Goal: Transaction & Acquisition: Purchase product/service

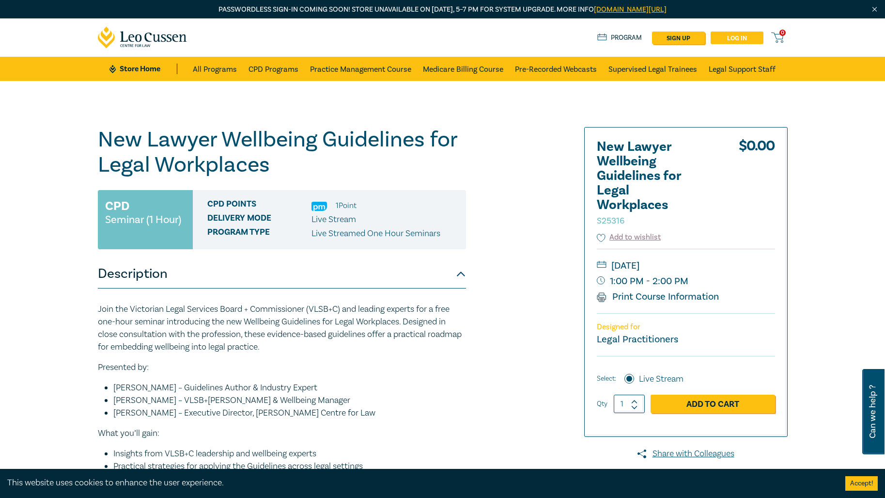
click at [730, 38] on link "Log in" at bounding box center [737, 37] width 53 height 13
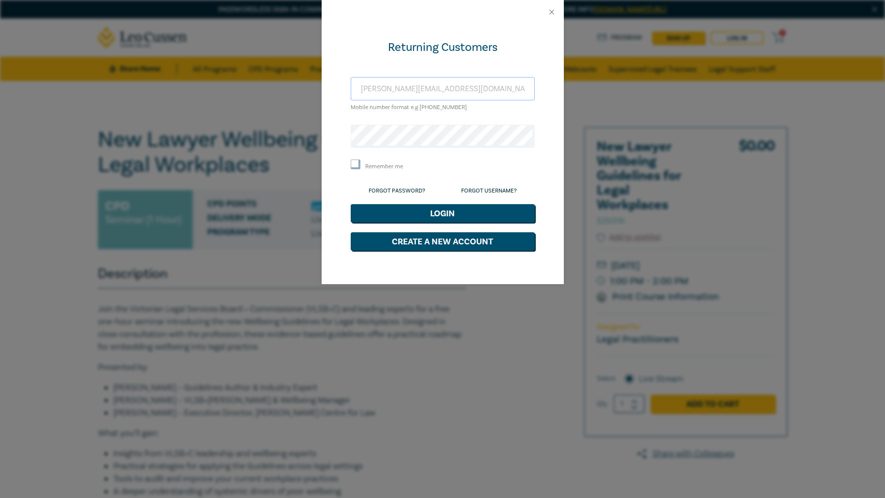
type input "e.gerrard@comhar.com.au"
click at [457, 217] on button "Login" at bounding box center [443, 213] width 184 height 18
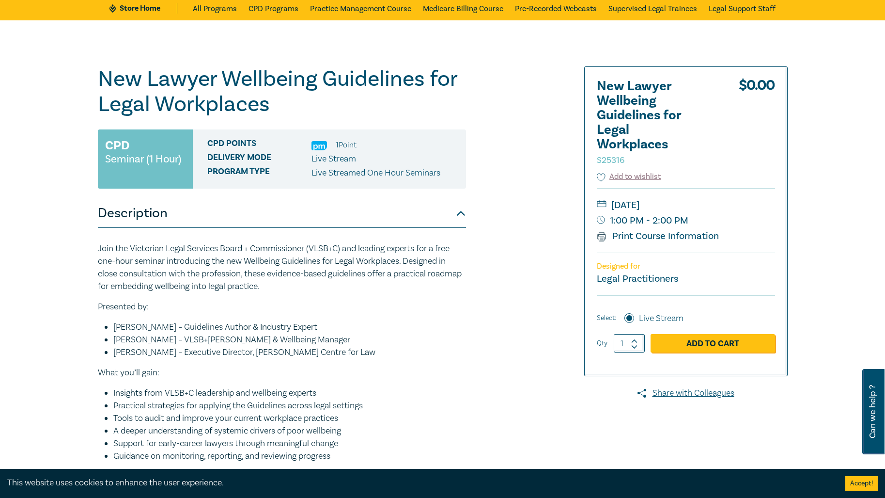
scroll to position [69, 0]
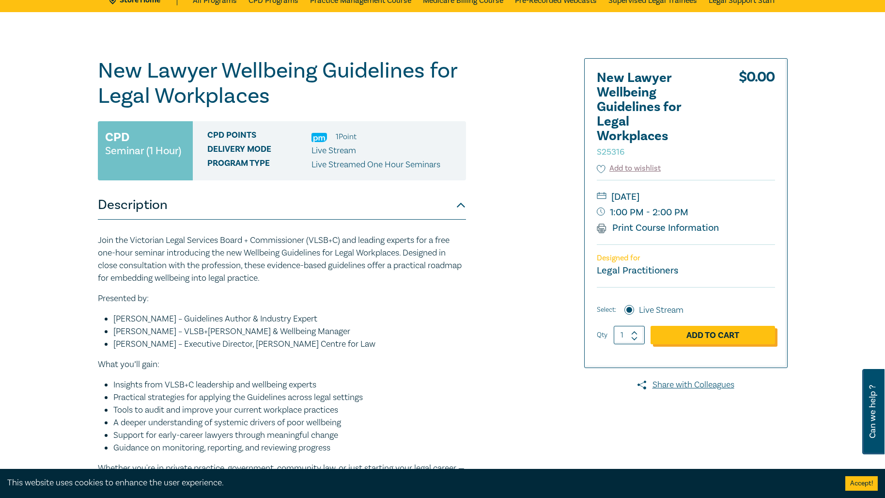
click at [721, 335] on link "Add to Cart" at bounding box center [713, 335] width 125 height 18
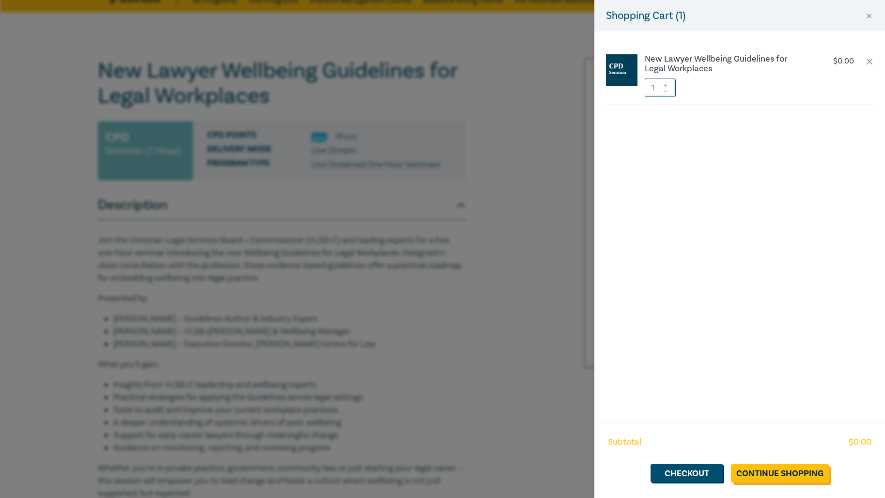
click at [783, 473] on link "Continue Shopping" at bounding box center [780, 473] width 98 height 18
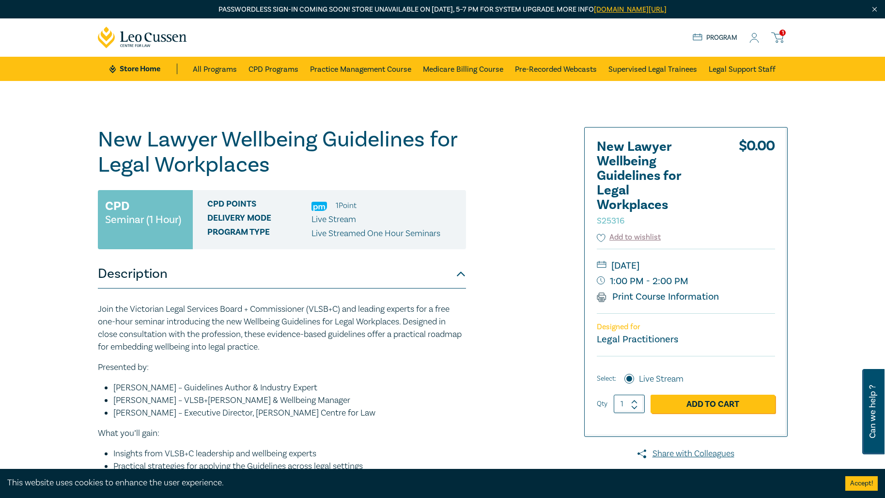
click at [779, 33] on icon at bounding box center [777, 37] width 12 height 12
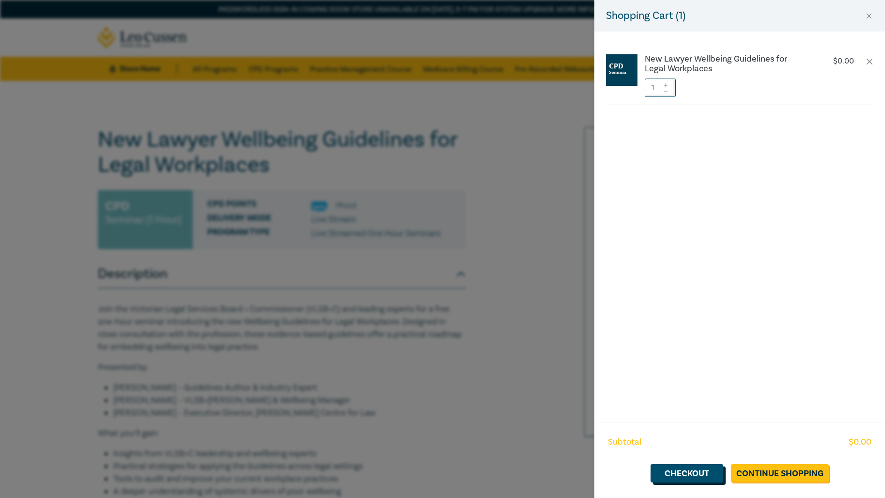
click at [696, 476] on link "Checkout" at bounding box center [687, 473] width 73 height 18
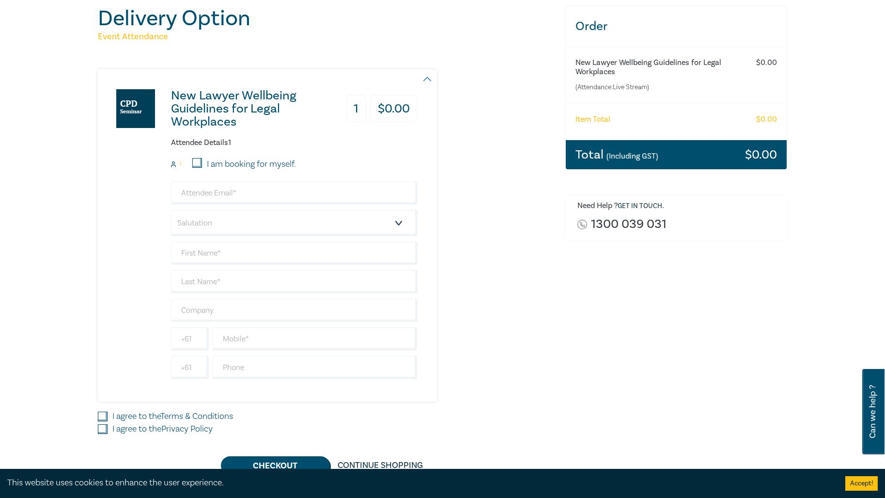
scroll to position [118, 0]
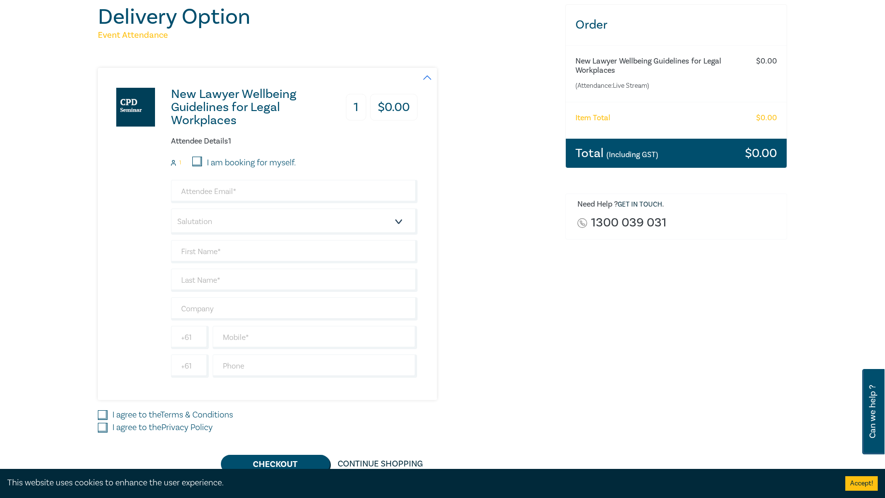
click at [199, 160] on input "I am booking for myself." at bounding box center [197, 161] width 10 height 10
checkbox input "true"
type input "[PERSON_NAME][EMAIL_ADDRESS][DOMAIN_NAME]"
type input "[PERSON_NAME]"
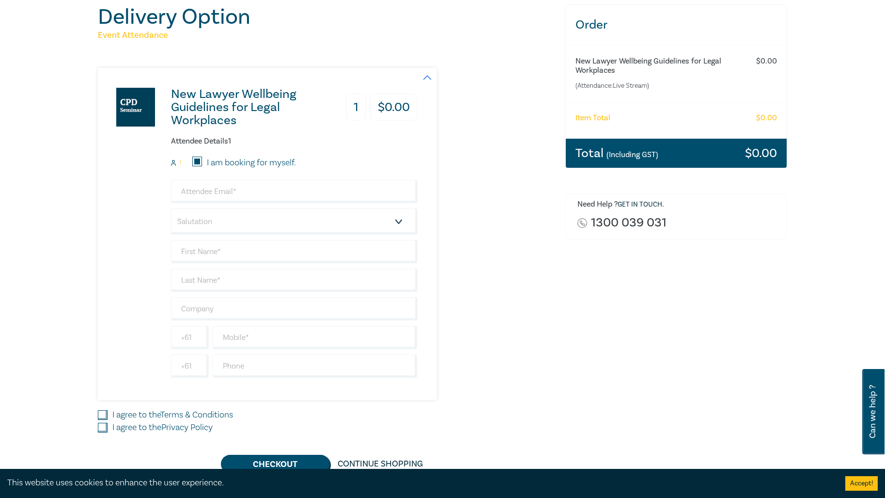
type input "Comhar Group Pty Limited"
type input "408521675"
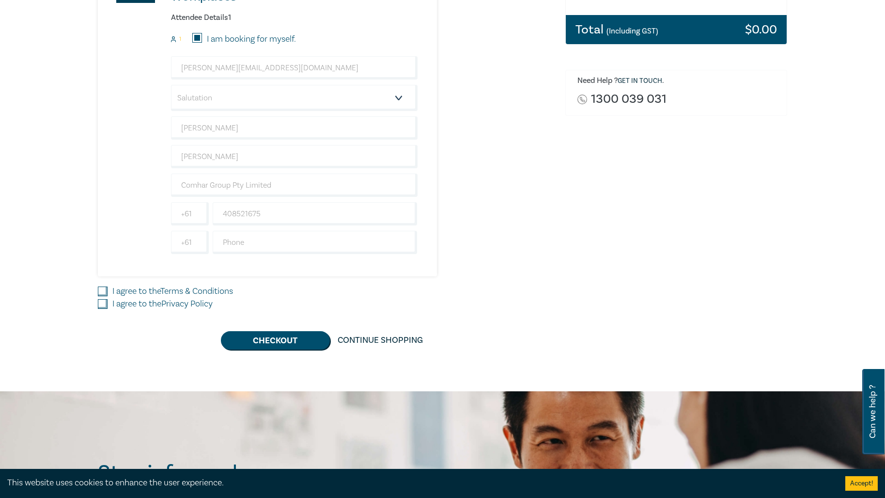
scroll to position [242, 0]
drag, startPoint x: 103, startPoint y: 292, endPoint x: 102, endPoint y: 297, distance: 5.4
click at [103, 293] on input "I agree to the Terms & Conditions" at bounding box center [103, 291] width 10 height 10
checkbox input "true"
click at [102, 301] on input "I agree to the Privacy Policy" at bounding box center [103, 303] width 10 height 10
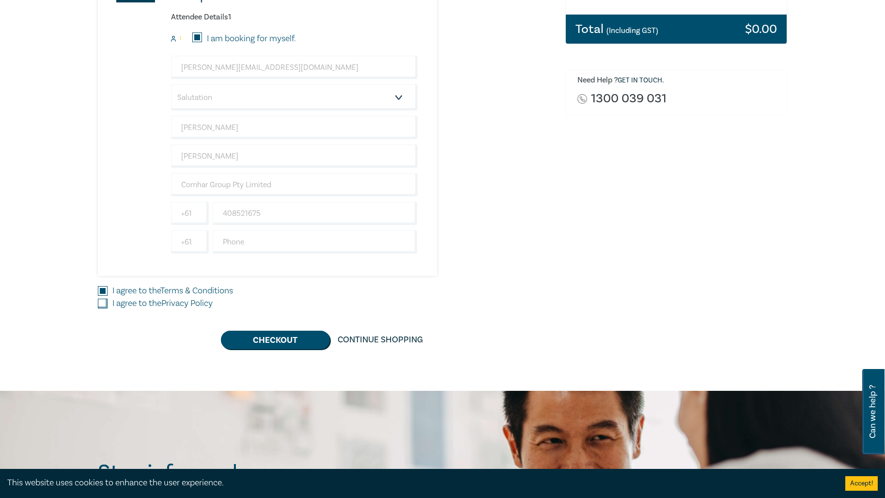
checkbox input "true"
click at [296, 336] on button "Checkout" at bounding box center [275, 339] width 109 height 18
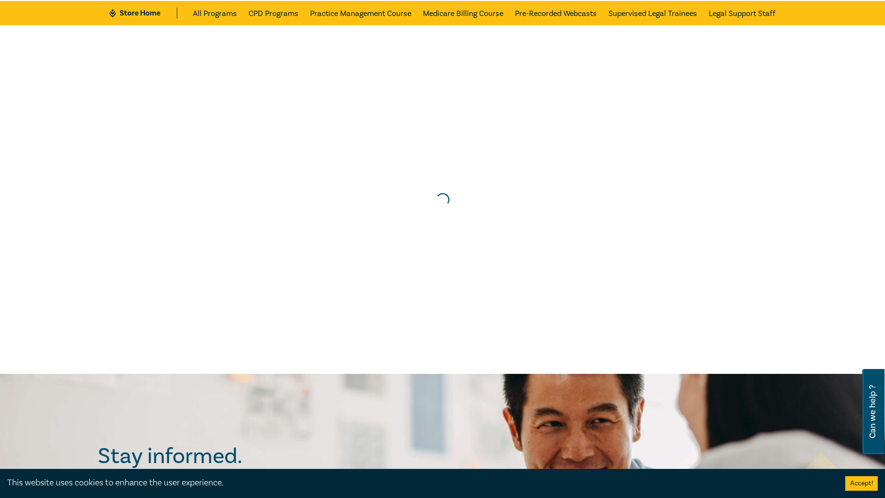
scroll to position [0, 0]
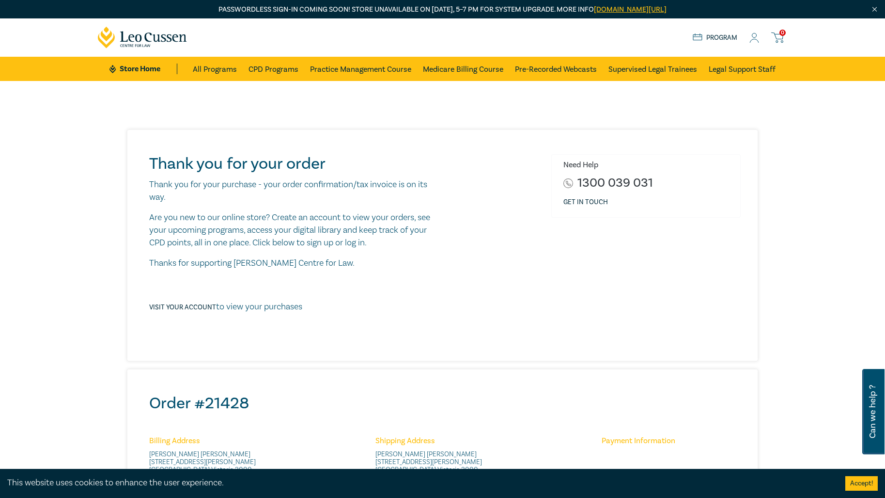
click at [758, 41] on icon at bounding box center [754, 40] width 9 height 3
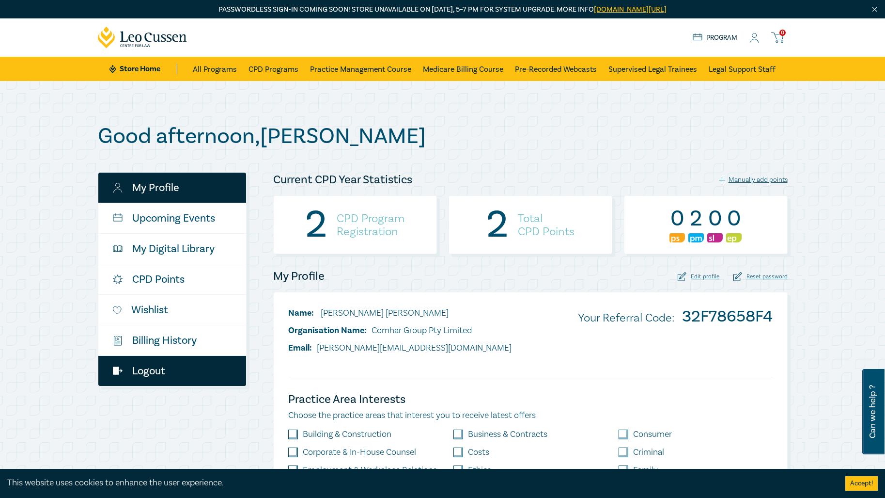
click at [146, 372] on link "Logout" at bounding box center [172, 371] width 148 height 30
